Goal: Navigation & Orientation: Find specific page/section

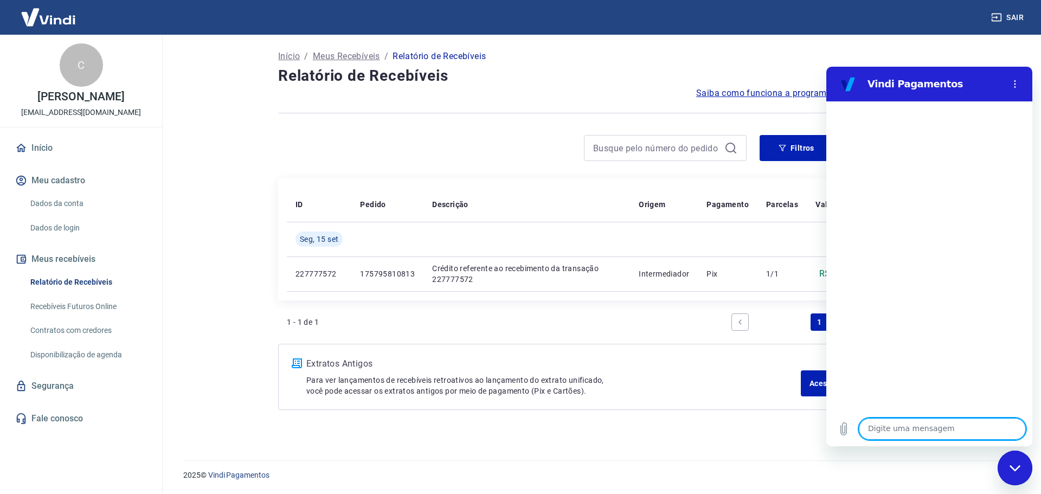
click at [52, 153] on link "Início" at bounding box center [81, 148] width 136 height 24
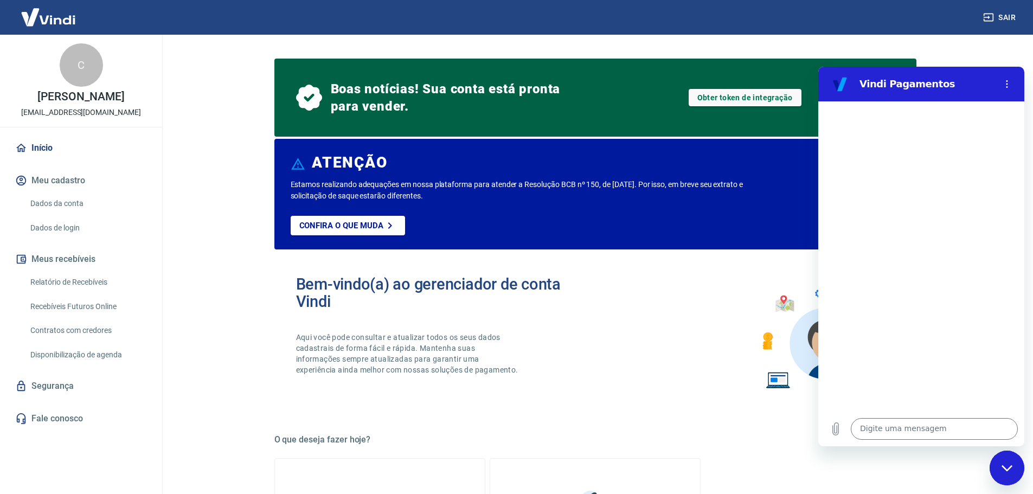
drag, startPoint x: 182, startPoint y: 195, endPoint x: 161, endPoint y: 163, distance: 38.4
click at [182, 195] on main "Boas notícias! Sua conta está pronta para vender. Obter token de integração ATE…" at bounding box center [595, 264] width 876 height 459
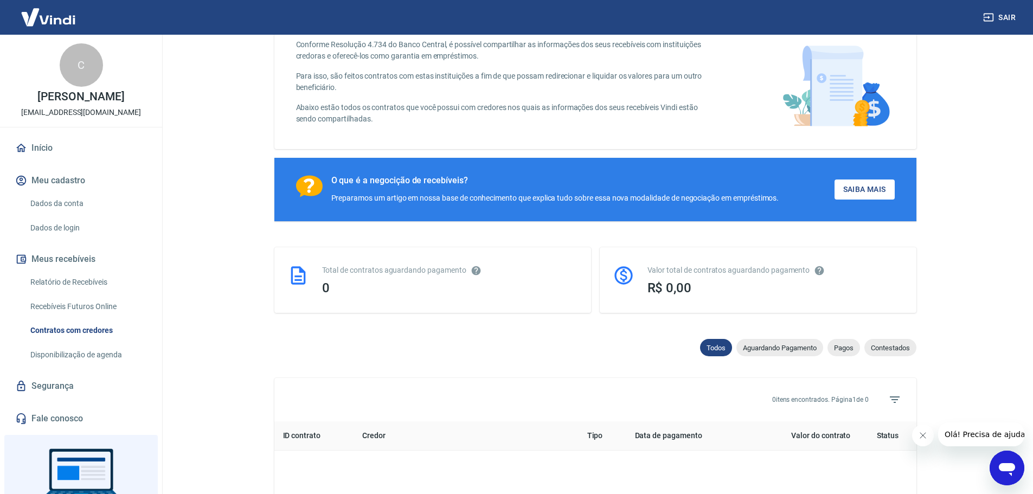
scroll to position [54, 0]
